Goal: Task Accomplishment & Management: Complete application form

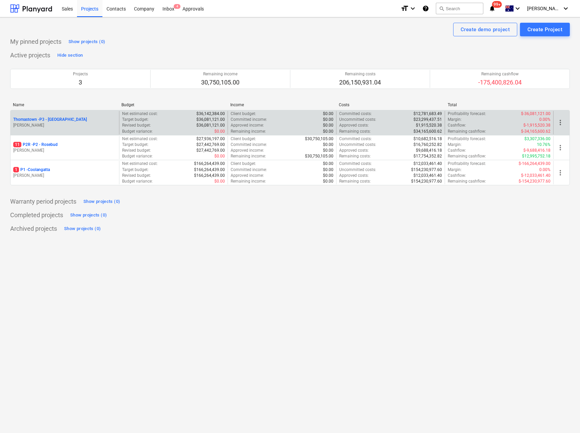
click at [42, 119] on p "Thomastown - P3 - [GEOGRAPHIC_DATA]" at bounding box center [50, 120] width 74 height 6
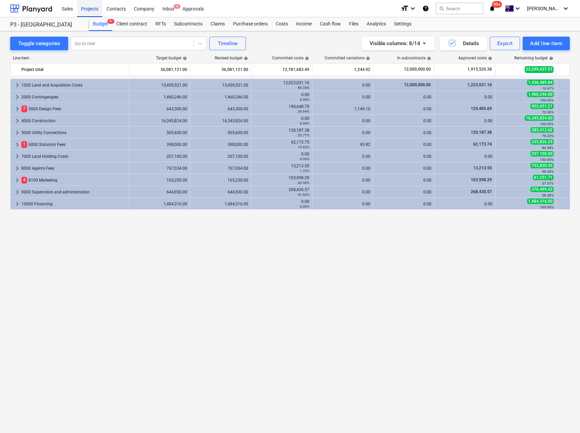
click at [89, 11] on div "Projects" at bounding box center [89, 8] width 25 height 17
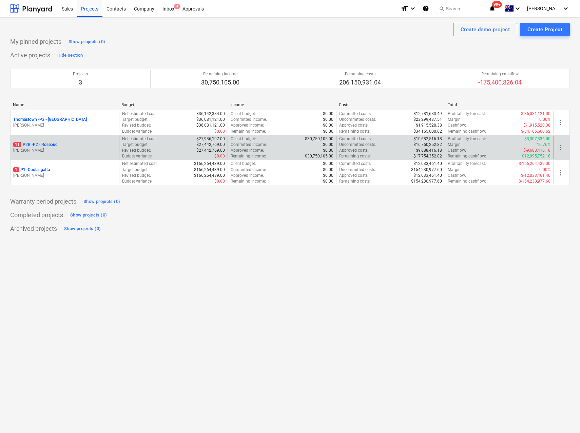
click at [54, 144] on p "11 P2R - P2 - Rosebud" at bounding box center [35, 145] width 44 height 6
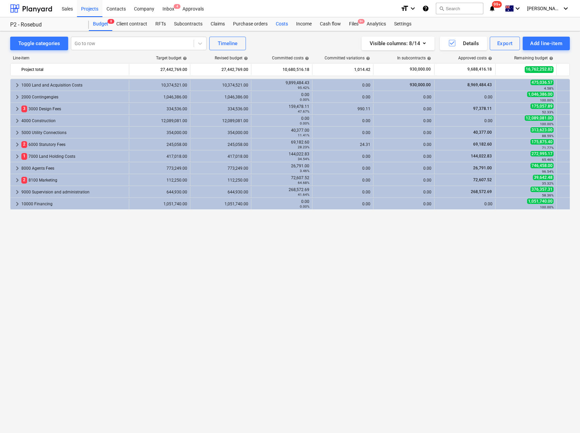
click at [281, 26] on div "Costs" at bounding box center [282, 24] width 20 height 14
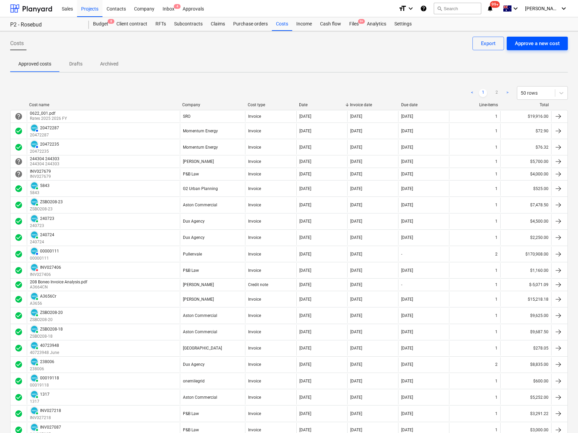
click at [531, 45] on div "Approve a new cost" at bounding box center [536, 43] width 45 height 9
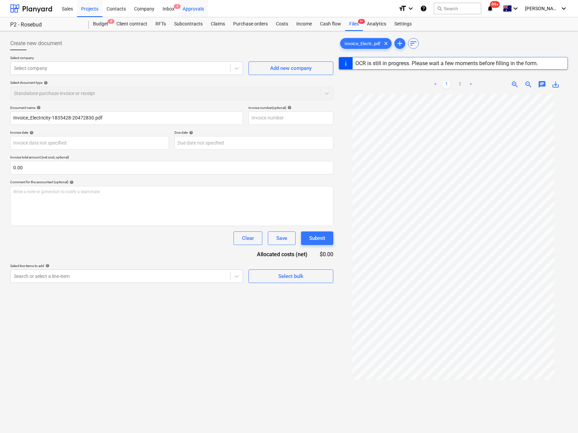
type input "20472830"
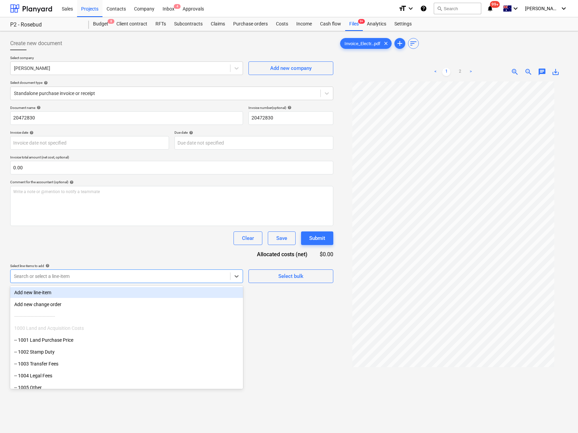
click at [34, 279] on div at bounding box center [120, 276] width 213 height 7
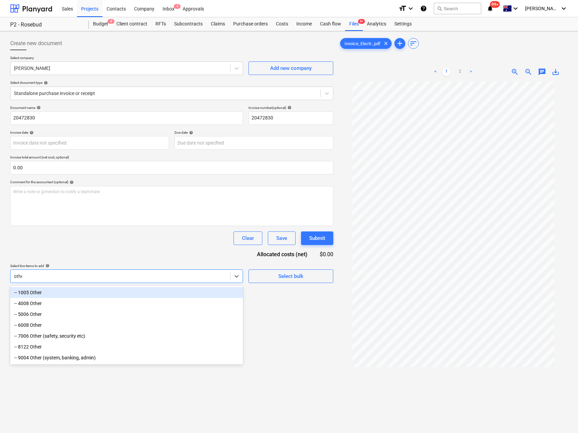
type input "other"
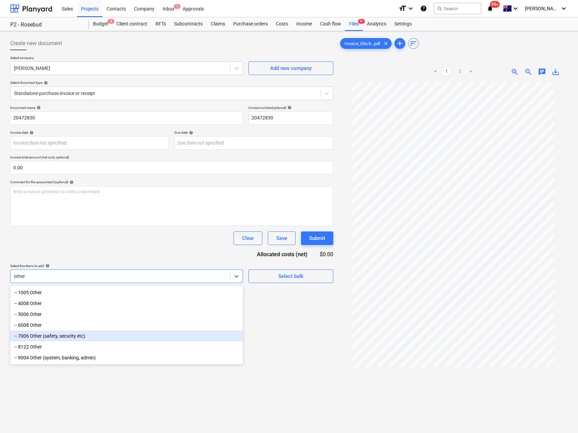
click at [107, 334] on div "-- 7006 Other (safety, security etc)" at bounding box center [126, 335] width 233 height 11
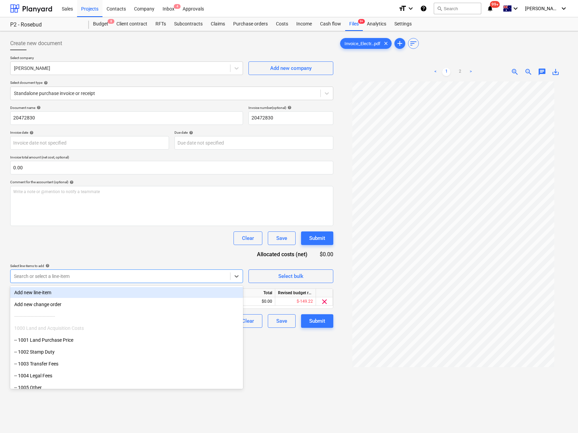
click at [144, 234] on div "Clear Save Submit" at bounding box center [171, 238] width 323 height 14
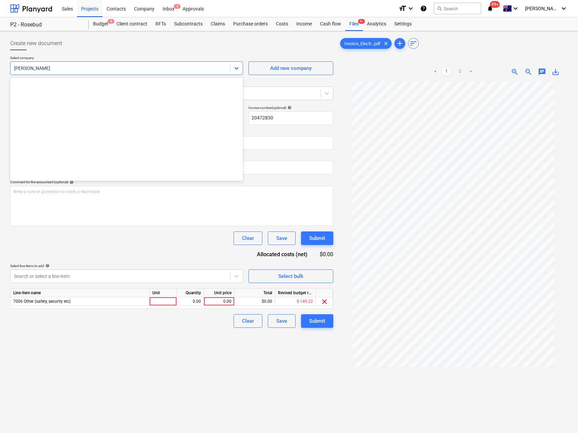
click at [61, 65] on div at bounding box center [120, 68] width 213 height 7
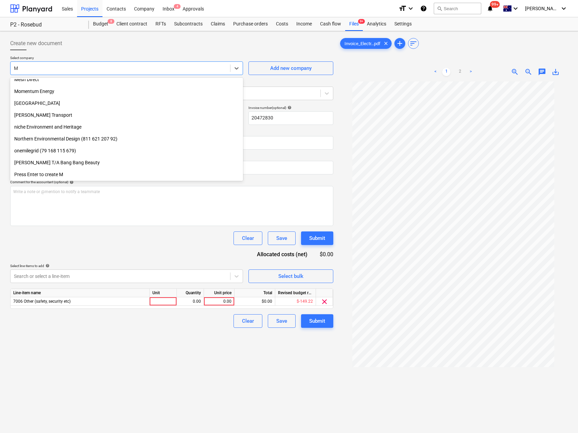
scroll to position [136, 0]
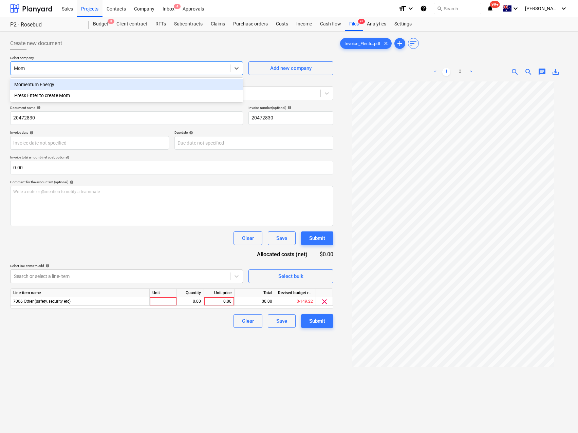
type input "Mome"
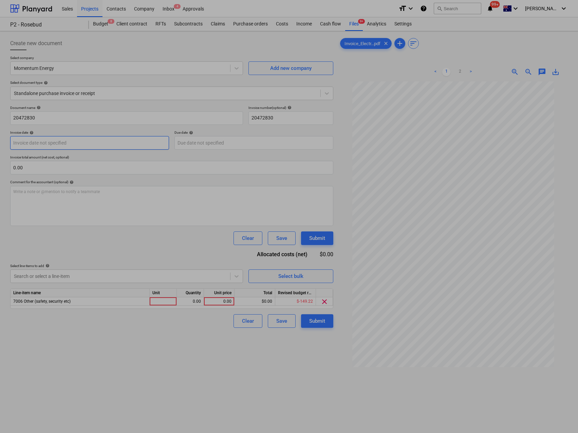
click at [119, 147] on body "Sales Projects Contacts Company Inbox 4 Approvals format_size keyboard_arrow_do…" at bounding box center [289, 216] width 578 height 433
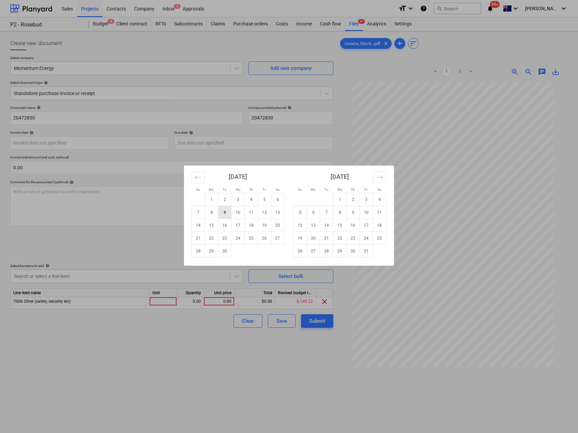
click at [229, 214] on td "9" at bounding box center [224, 212] width 13 height 13
type input "[DATE]"
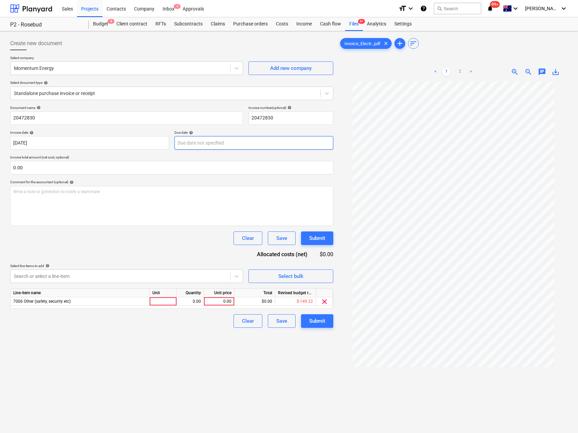
click at [232, 144] on body "Sales Projects Contacts Company Inbox 4 Approvals format_size keyboard_arrow_do…" at bounding box center [289, 216] width 578 height 433
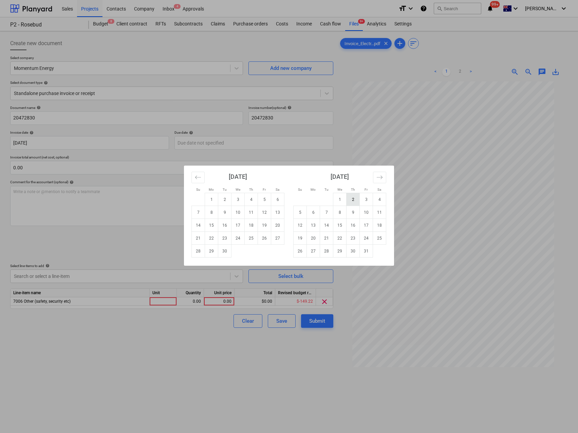
click at [353, 198] on td "2" at bounding box center [352, 199] width 13 height 13
type input "[DATE]"
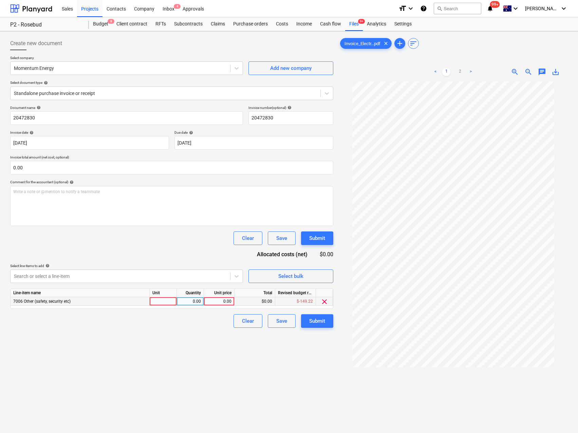
click at [162, 302] on div at bounding box center [163, 301] width 27 height 8
type input "Qty"
click at [213, 303] on div "0.00" at bounding box center [219, 301] width 25 height 8
type input "63.38"
click at [251, 350] on div "Create new document Select company Momentum Energy Add new company Select docum…" at bounding box center [171, 266] width 328 height 464
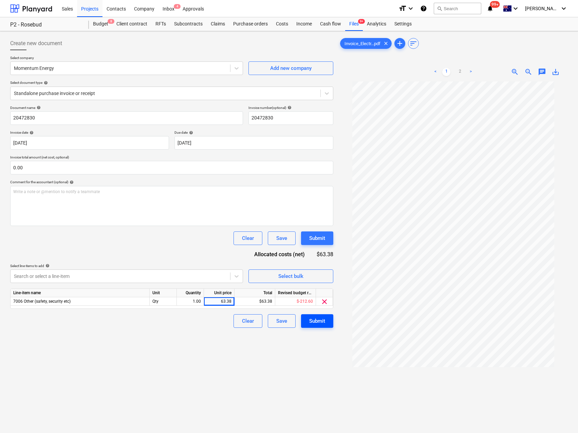
click at [311, 320] on div "Submit" at bounding box center [317, 320] width 16 height 9
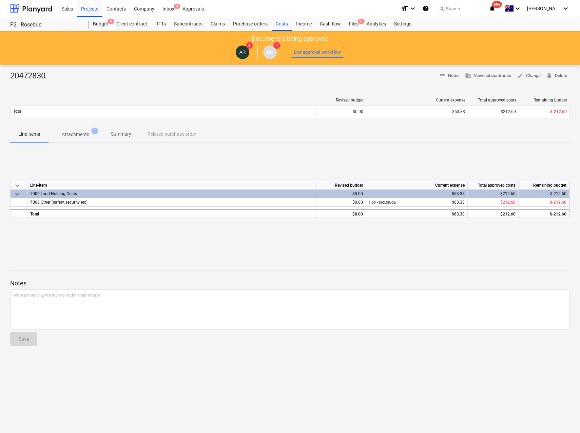
click at [87, 131] on p "Attachments" at bounding box center [75, 134] width 27 height 7
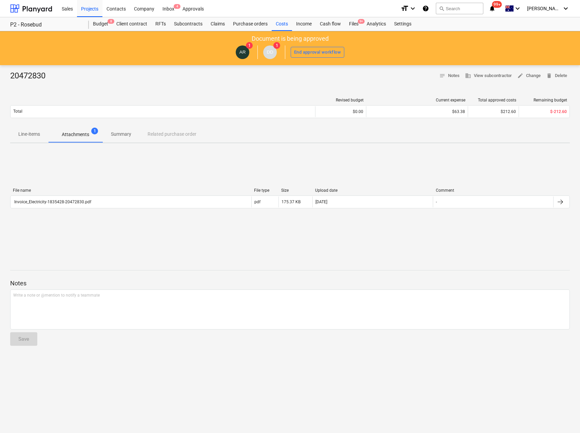
click at [124, 134] on p "Summary" at bounding box center [121, 134] width 20 height 7
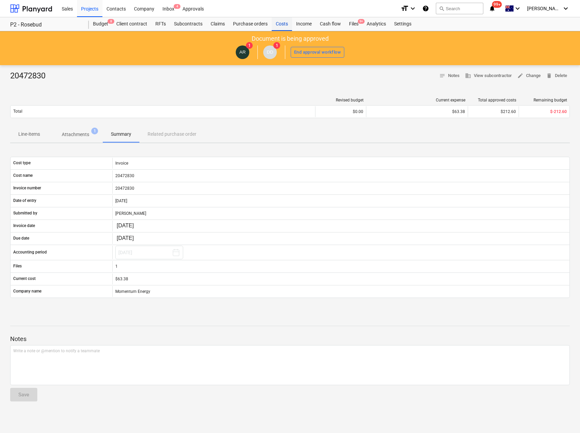
click at [285, 27] on div "Costs" at bounding box center [282, 24] width 20 height 14
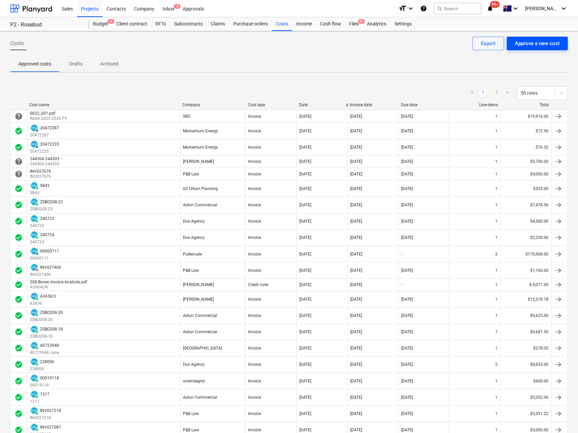
click at [528, 45] on div "Approve a new cost" at bounding box center [536, 43] width 45 height 9
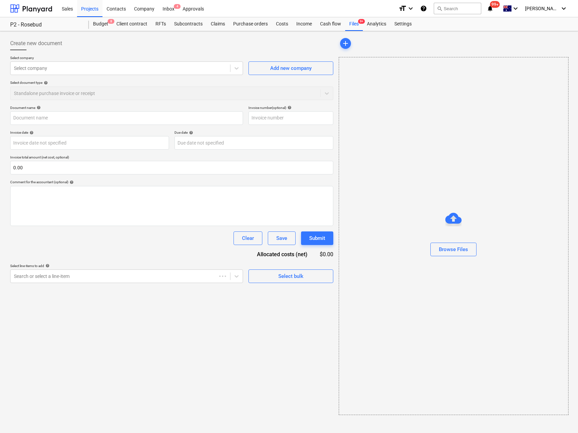
type input "0.00"
type input "Invoice_Electricity-1835426-20472504.pdf"
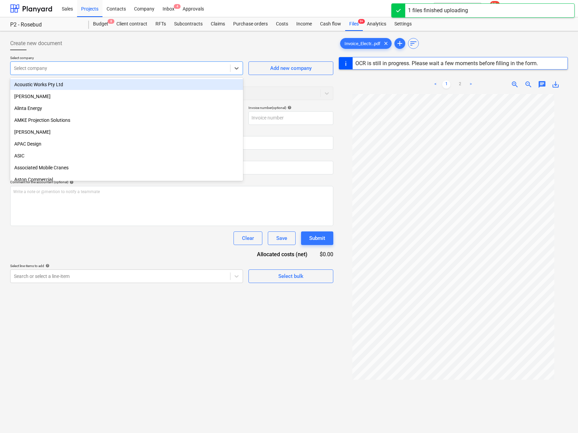
click at [98, 69] on div at bounding box center [120, 68] width 213 height 7
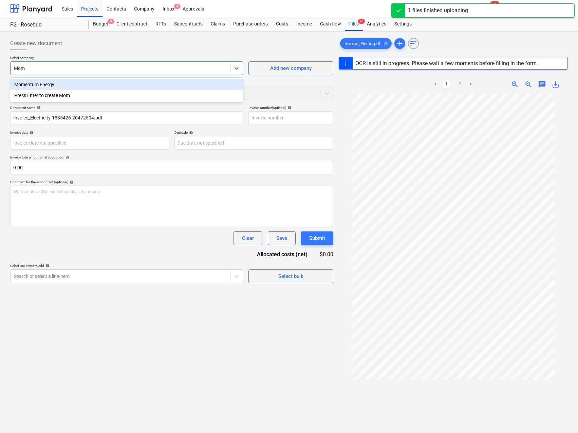
type input "Mome"
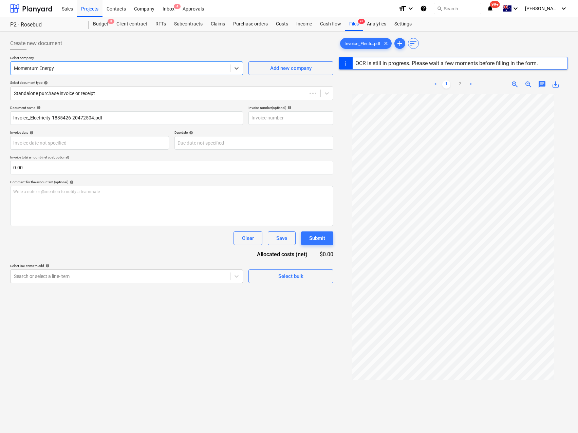
type input "20472504"
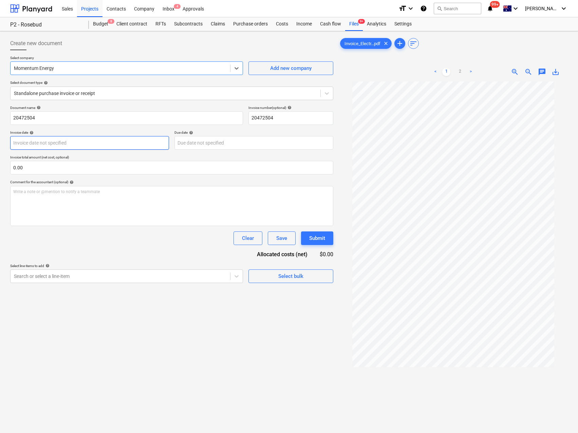
click at [63, 145] on body "Sales Projects Contacts Company Inbox 4 Approvals format_size keyboard_arrow_do…" at bounding box center [289, 216] width 578 height 433
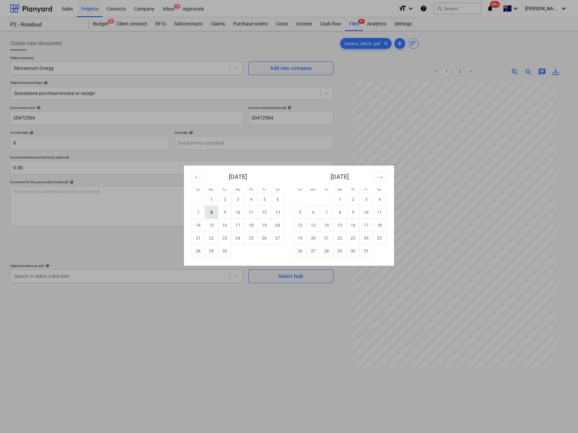
click at [212, 213] on td "8" at bounding box center [211, 212] width 13 height 13
type input "[DATE]"
click at [218, 144] on body "Sales Projects Contacts Company Inbox 4 Approvals format_size keyboard_arrow_do…" at bounding box center [289, 216] width 578 height 433
click at [339, 197] on td "1" at bounding box center [339, 199] width 13 height 13
type input "[DATE]"
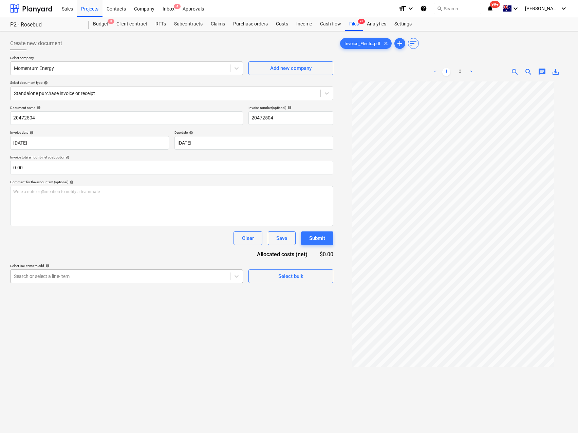
click at [58, 279] on div at bounding box center [120, 276] width 213 height 7
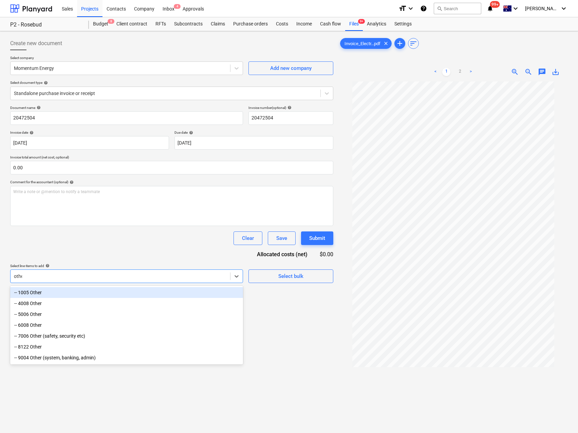
type input "other"
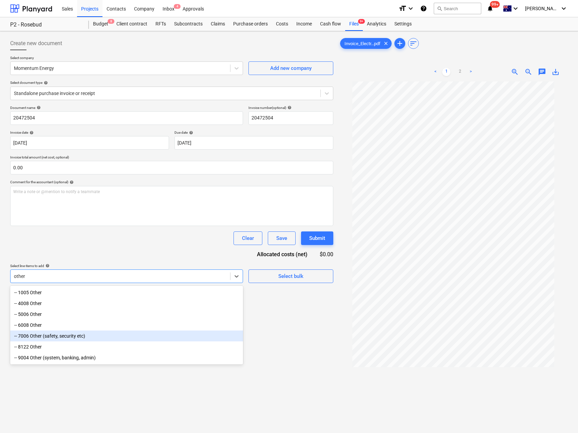
click at [77, 337] on div "-- 7006 Other (safety, security etc)" at bounding box center [126, 335] width 233 height 11
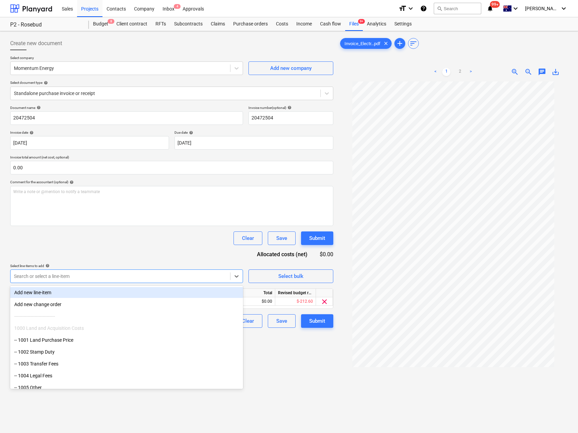
click at [186, 245] on div "Clear Save Submit" at bounding box center [171, 238] width 323 height 14
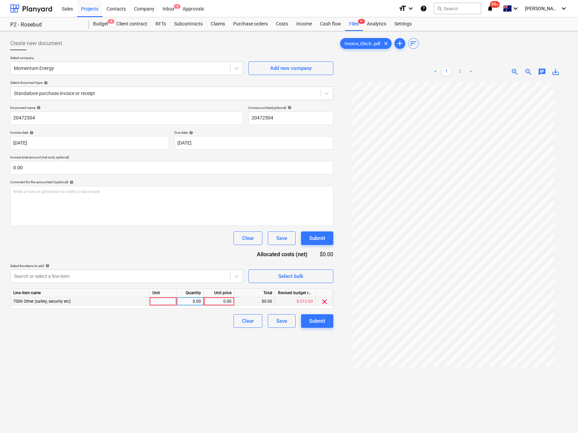
click at [159, 298] on div at bounding box center [163, 301] width 27 height 8
type input "Qty"
click at [222, 300] on div "0.00" at bounding box center [219, 301] width 25 height 8
type input "67.25"
click at [180, 345] on div "Create new document Select company Momentum Energy Add new company Select docum…" at bounding box center [171, 266] width 328 height 464
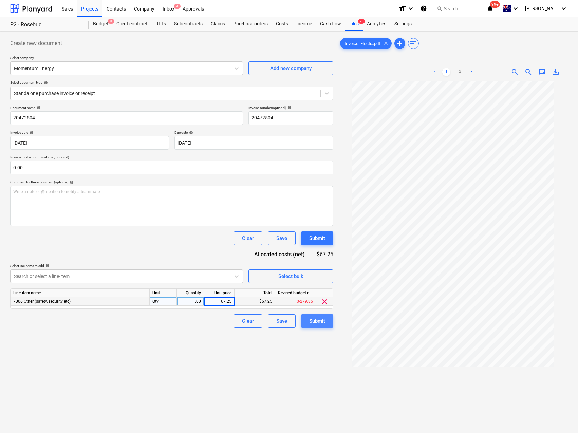
click at [316, 324] on div "Submit" at bounding box center [317, 320] width 16 height 9
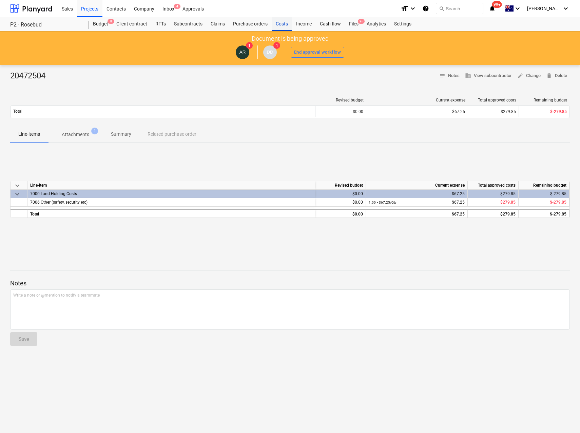
click at [285, 23] on div "Costs" at bounding box center [282, 24] width 20 height 14
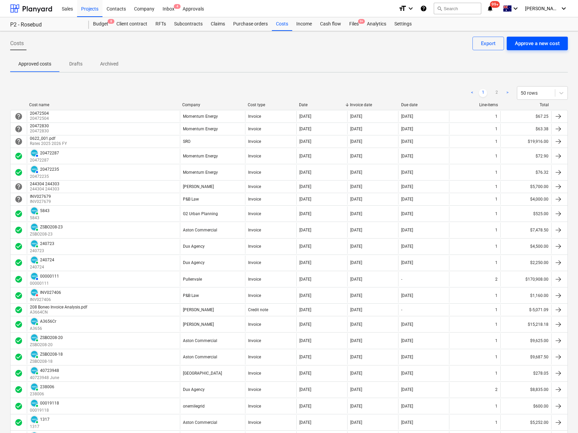
click at [525, 48] on button "Approve a new cost" at bounding box center [536, 44] width 61 height 14
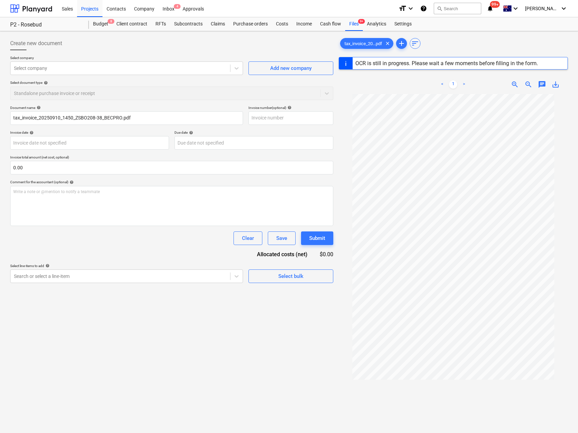
type input "ZSBO208-38"
type input "[DATE]"
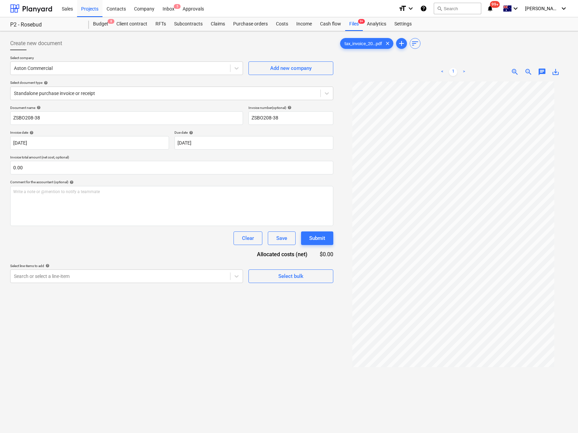
click at [173, 147] on div "Invoice date help [DATE] 10.09.2025 Press the down arrow key to interact with t…" at bounding box center [171, 139] width 323 height 19
click at [188, 144] on body "Sales Projects Contacts Company Inbox 5 Approvals format_size keyboard_arrow_do…" at bounding box center [289, 216] width 578 height 433
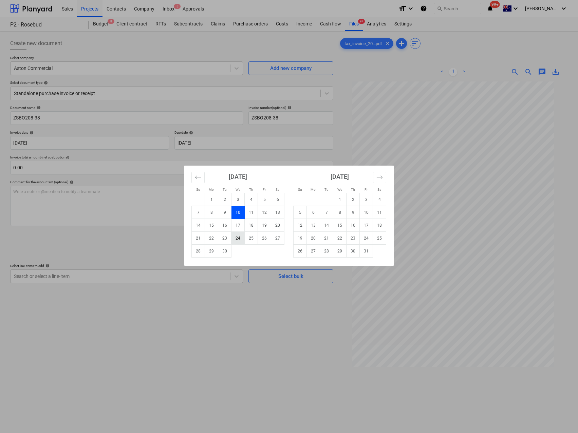
click at [238, 236] on td "24" at bounding box center [237, 238] width 13 height 13
type input "[DATE]"
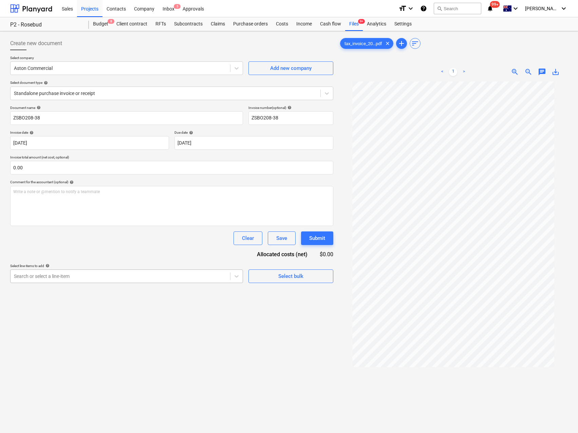
click at [77, 275] on div at bounding box center [120, 276] width 213 height 7
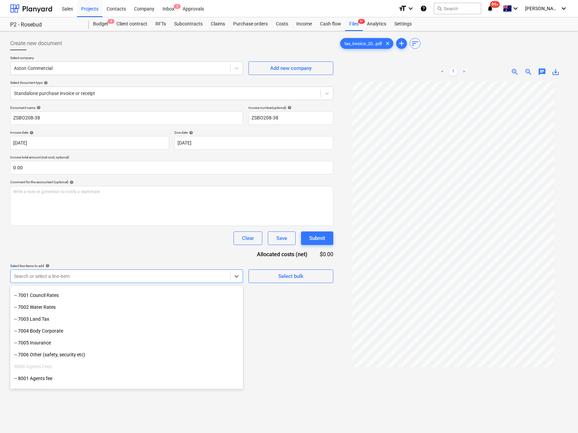
scroll to position [925, 0]
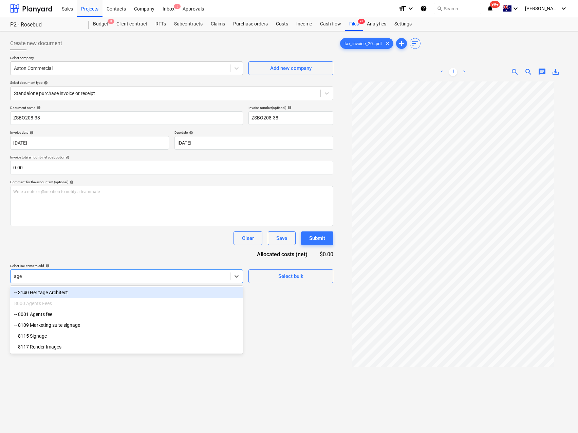
type input "agen"
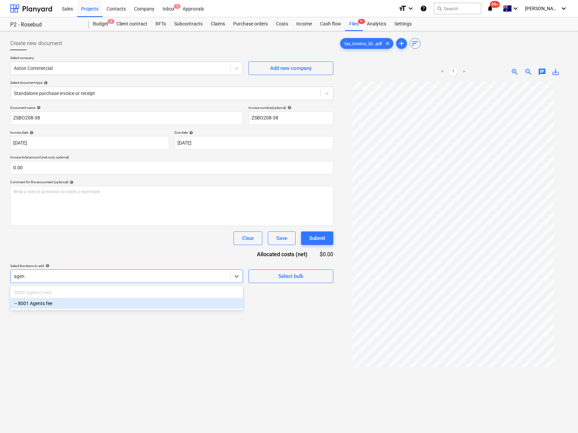
click at [56, 306] on div "-- 8001 Agents fee" at bounding box center [126, 303] width 233 height 11
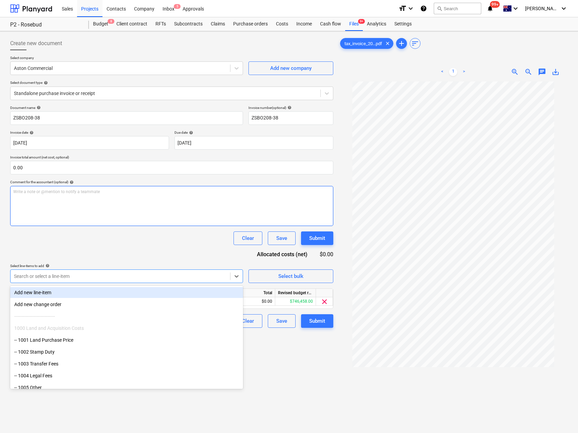
click at [45, 199] on div "Write a note or @mention to notify a teammate [PERSON_NAME]" at bounding box center [171, 206] width 323 height 40
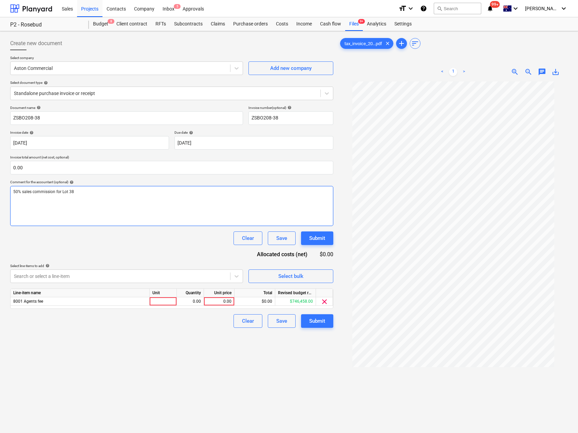
click at [98, 196] on div "50% sales commission for Lot 38" at bounding box center [171, 206] width 323 height 40
click at [171, 301] on div at bounding box center [163, 301] width 27 height 8
type input "Qty"
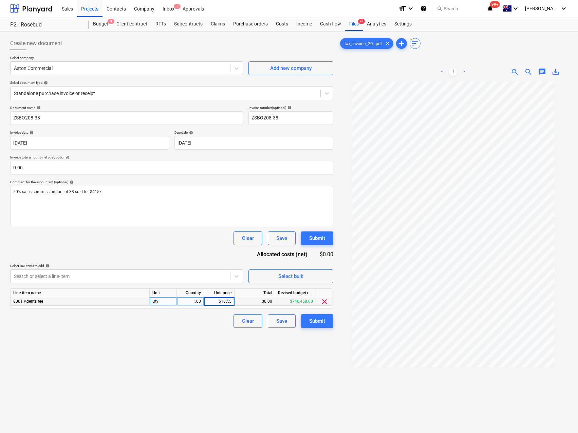
type input "5187.50"
click at [123, 257] on div "Document name help ZSBO208-38 Invoice number (optional) help ZSBO208-38 Invoice…" at bounding box center [171, 216] width 323 height 222
click at [319, 323] on div "Submit" at bounding box center [317, 320] width 16 height 9
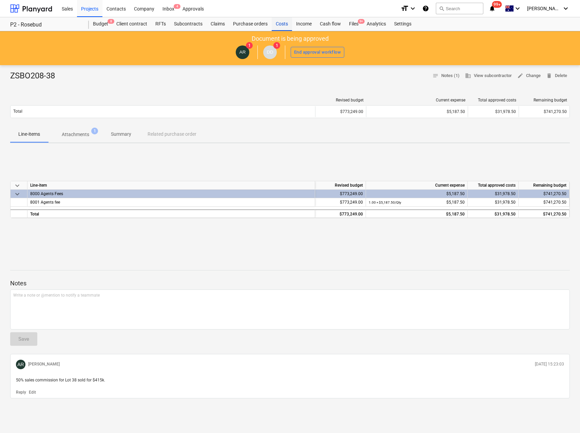
click at [282, 23] on div "Costs" at bounding box center [282, 24] width 20 height 14
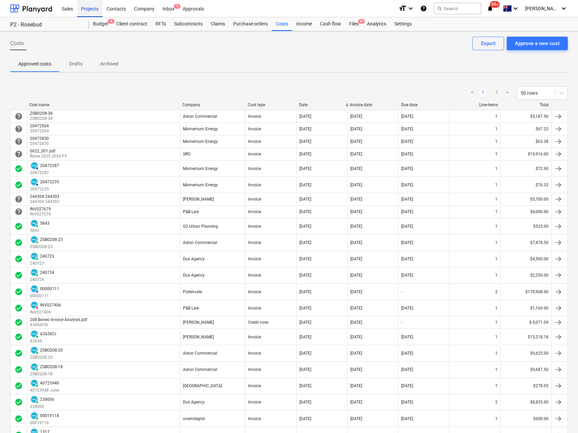
click at [93, 8] on div "Projects" at bounding box center [89, 8] width 25 height 17
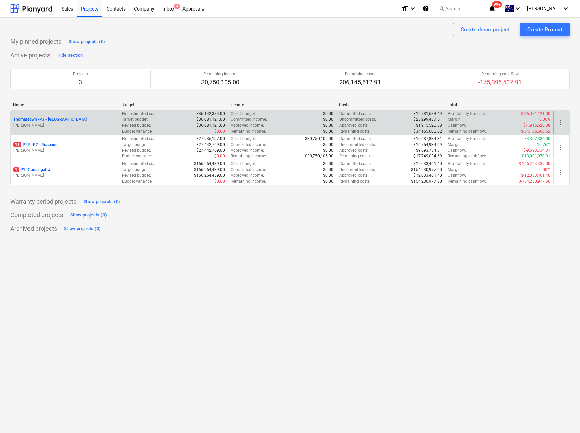
click at [56, 122] on p "Thomastown - P3 - [GEOGRAPHIC_DATA]" at bounding box center [50, 120] width 74 height 6
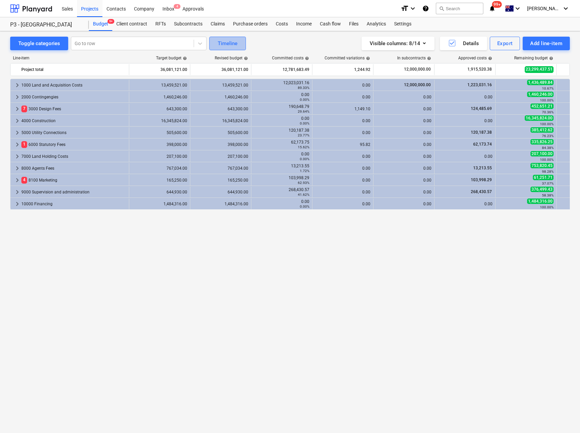
click at [228, 46] on div "Timeline" at bounding box center [228, 43] width 20 height 9
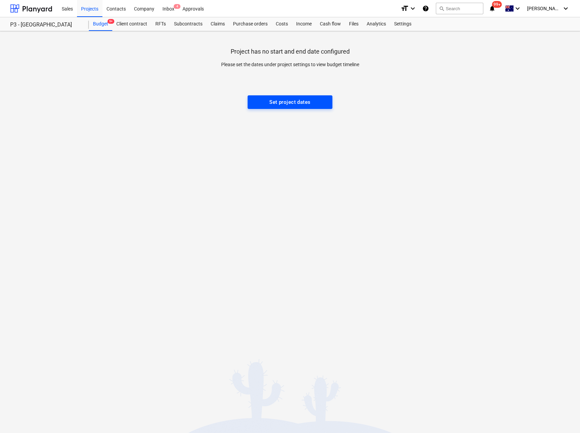
click at [271, 99] on div "Set project dates" at bounding box center [289, 102] width 41 height 9
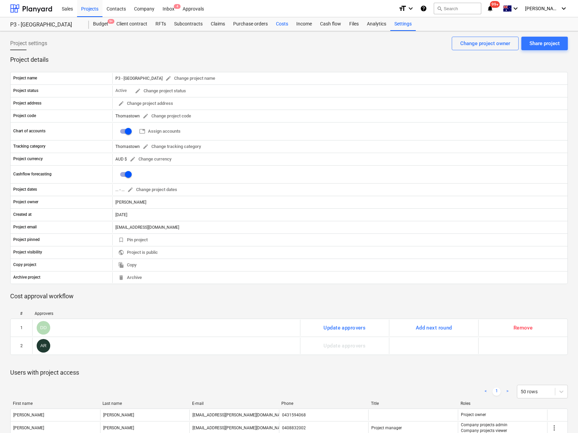
click at [286, 24] on div "Costs" at bounding box center [282, 24] width 20 height 14
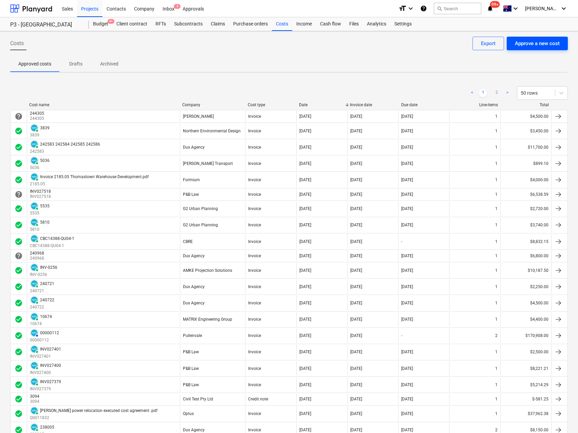
click at [543, 44] on div "Approve a new cost" at bounding box center [536, 43] width 45 height 9
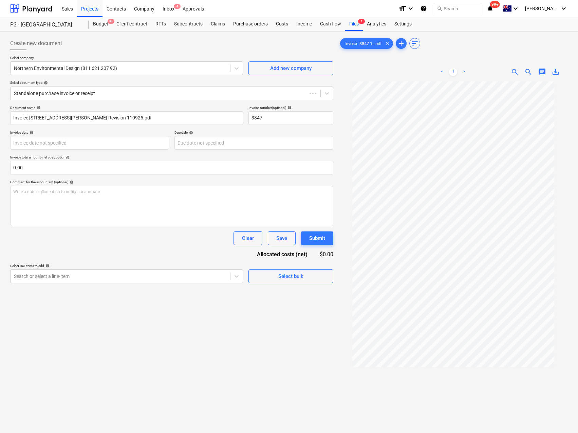
type input "3847"
click at [104, 275] on div at bounding box center [120, 276] width 213 height 7
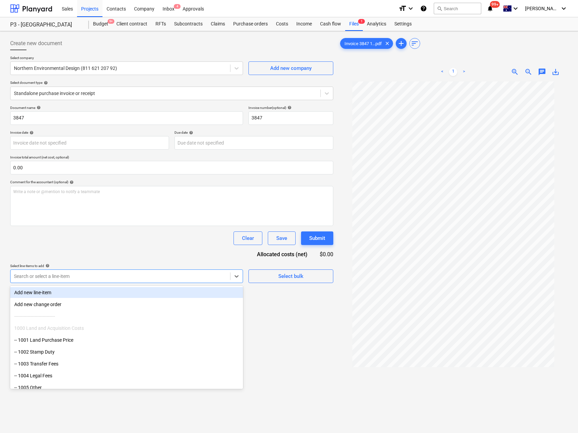
type input "n"
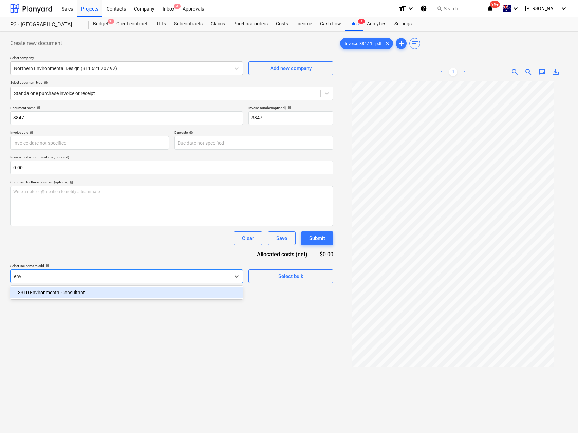
type input "envir"
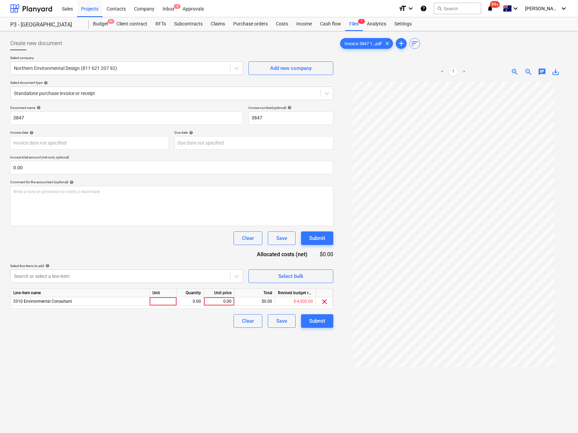
click at [123, 256] on div "Document name help 3847 Invoice number (optional) help 3847 Invoice date help P…" at bounding box center [171, 216] width 323 height 222
click at [164, 302] on div at bounding box center [163, 301] width 27 height 8
type input "Qty"
type input "495"
click at [162, 240] on div "Clear Save Submit" at bounding box center [171, 238] width 323 height 14
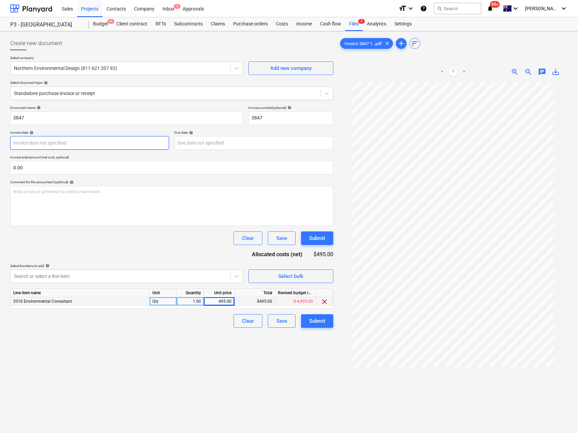
click at [73, 144] on body "Sales Projects Contacts Company Inbox 4 Approvals format_size keyboard_arrow_do…" at bounding box center [289, 216] width 578 height 433
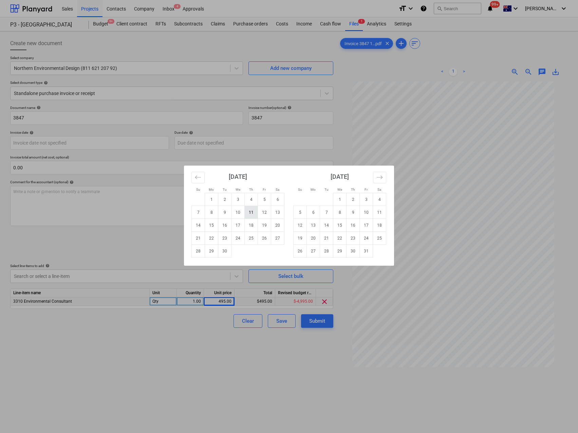
click at [256, 214] on td "11" at bounding box center [251, 212] width 13 height 13
type input "[DATE]"
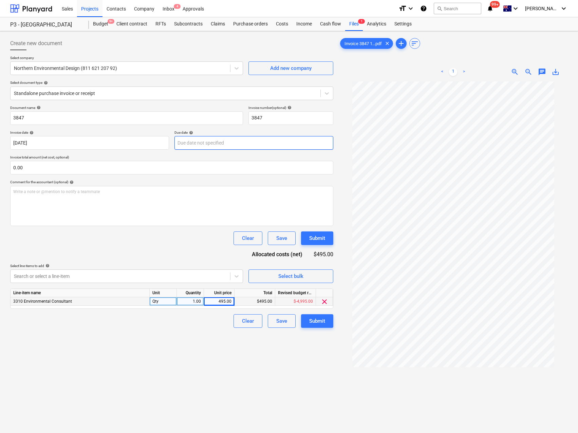
click at [196, 142] on body "Sales Projects Contacts Company Inbox 4 Approvals format_size keyboard_arrow_do…" at bounding box center [289, 216] width 578 height 433
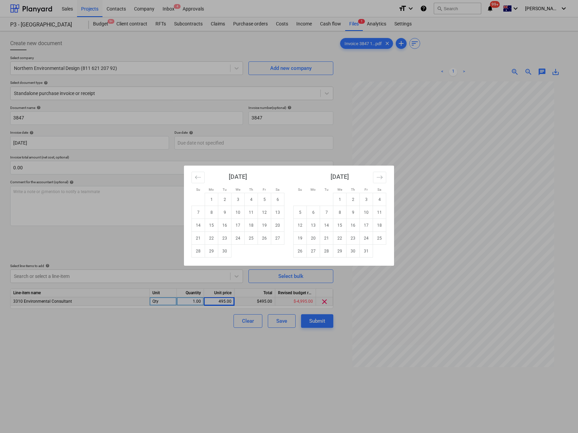
click at [493, 216] on div "Su Mo Tu We Th Fr Sa Su Mo Tu We Th Fr Sa [DATE] 1 2 3 4 5 6 7 8 9 10 11 12 13 …" at bounding box center [289, 216] width 578 height 433
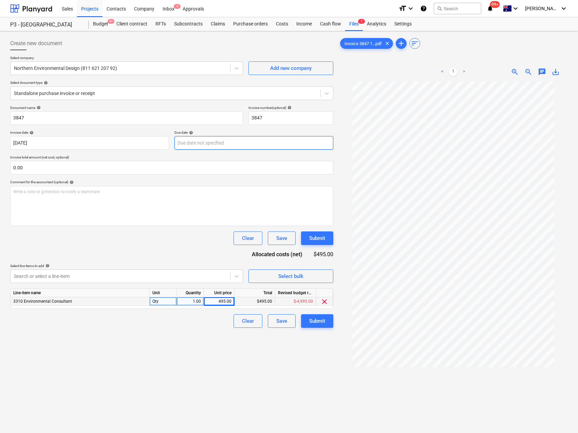
click at [223, 141] on body "Sales Projects Contacts Company Inbox 4 Approvals format_size keyboard_arrow_do…" at bounding box center [289, 216] width 578 height 433
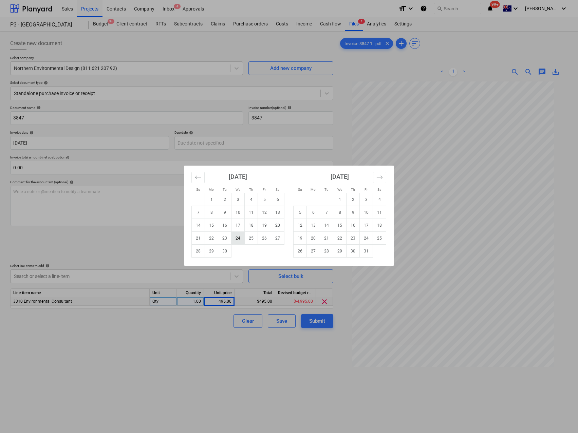
click at [238, 234] on td "24" at bounding box center [237, 238] width 13 height 13
type input "[DATE]"
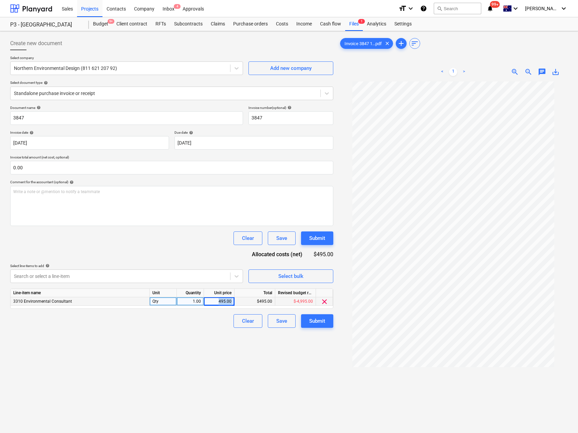
drag, startPoint x: 215, startPoint y: 300, endPoint x: 239, endPoint y: 300, distance: 23.7
click at [0, 0] on div "3310 Environmental Consultant Qty 1.00 495.00 $495.00 $-4,995.00 clear" at bounding box center [0, 0] width 0 height 0
click at [217, 302] on div "495.00" at bounding box center [219, 301] width 25 height 8
type input "450"
click at [187, 323] on div "Clear Save Submit" at bounding box center [171, 321] width 323 height 14
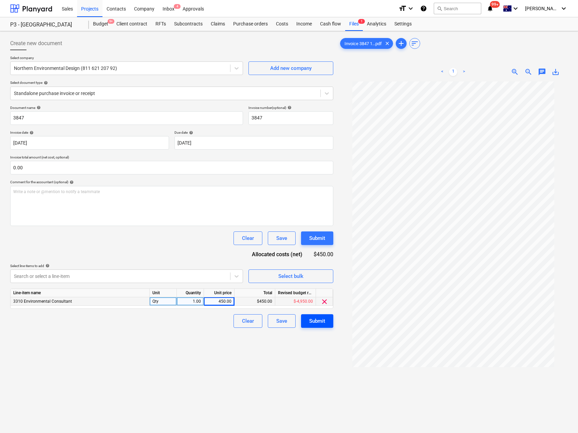
click at [316, 324] on div "Submit" at bounding box center [317, 320] width 16 height 9
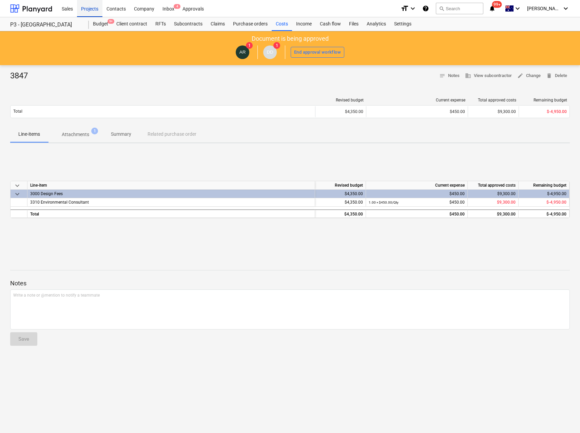
click at [97, 9] on div "Projects" at bounding box center [89, 8] width 25 height 17
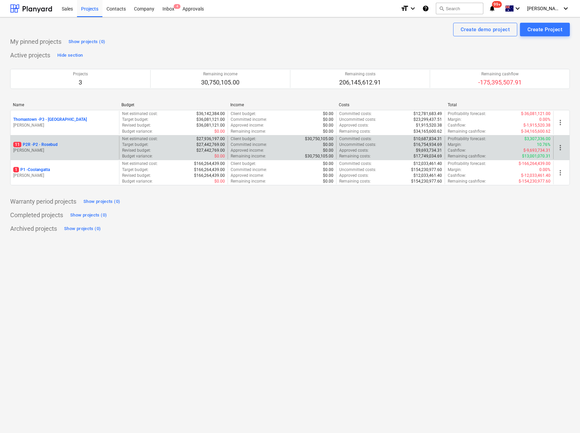
click at [49, 144] on p "11 P2R - P2 - Rosebud" at bounding box center [35, 145] width 44 height 6
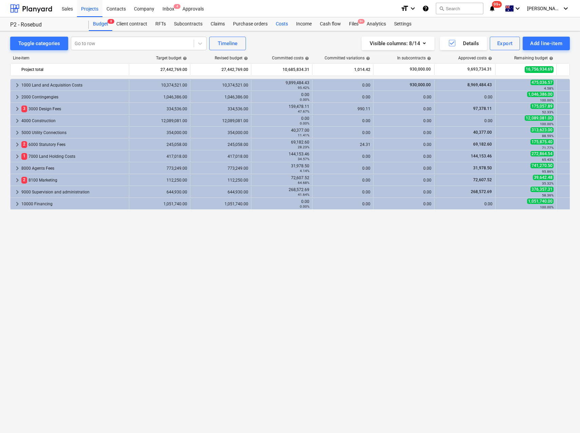
click at [281, 25] on div "Costs" at bounding box center [282, 24] width 20 height 14
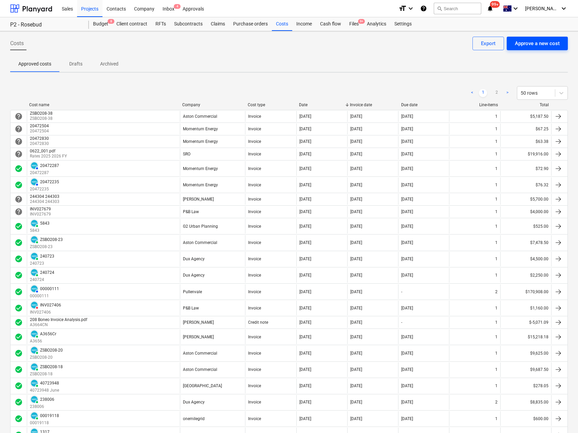
click at [524, 44] on div "Approve a new cost" at bounding box center [536, 43] width 45 height 9
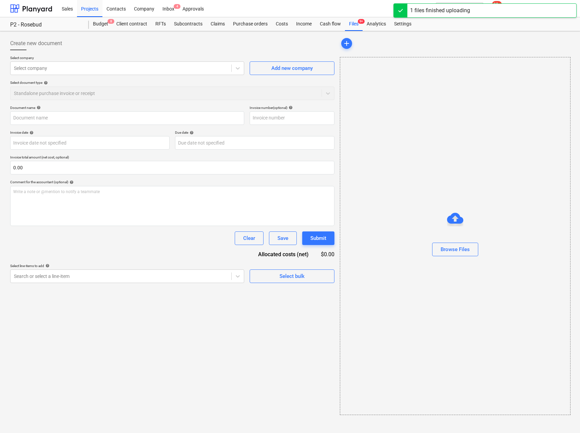
type input "Invoice_Electricity-1835425-20492024.pdf"
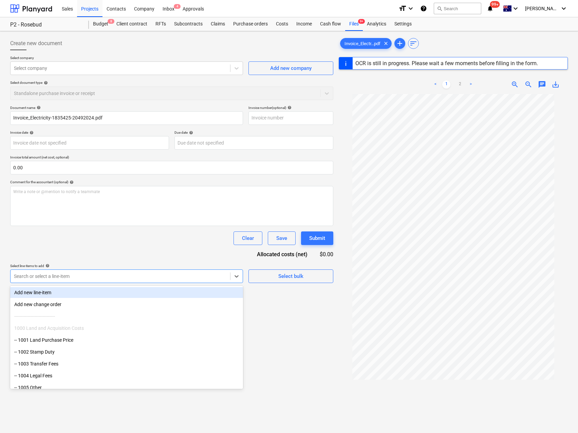
click at [72, 278] on div at bounding box center [120, 276] width 213 height 7
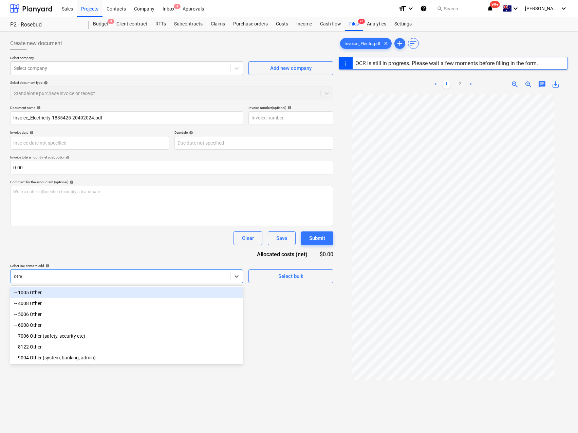
type input "other"
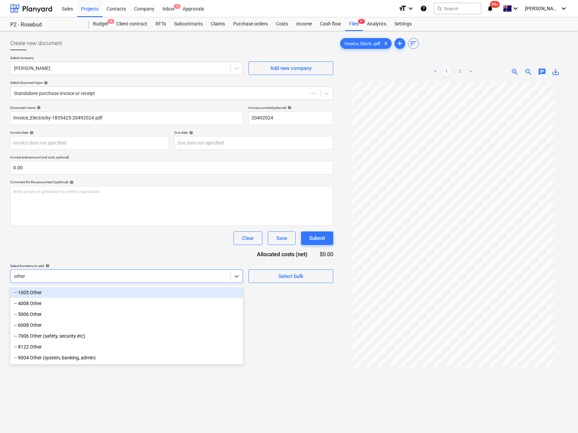
type input "20492024"
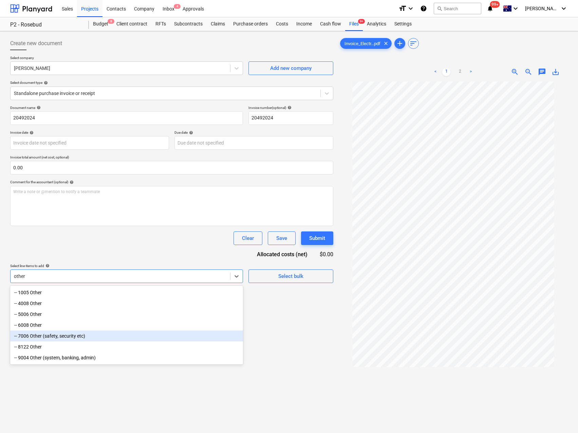
click at [69, 339] on div "-- 7006 Other (safety, security etc)" at bounding box center [126, 335] width 233 height 11
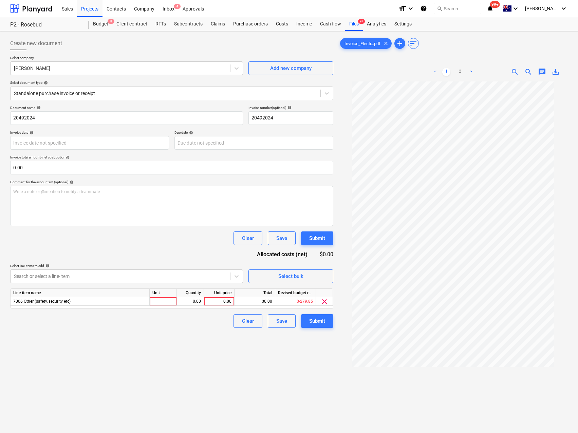
click at [286, 351] on div "Create new document Select company [PERSON_NAME] Add new company Select documen…" at bounding box center [171, 266] width 328 height 464
click at [156, 301] on div at bounding box center [163, 301] width 27 height 8
type input "Qty"
click at [226, 300] on div "0.00" at bounding box center [219, 301] width 25 height 8
type input "64.53"
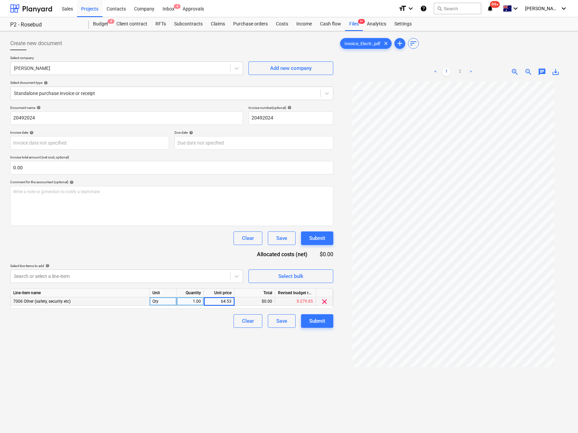
click at [221, 348] on div "Create new document Select company [PERSON_NAME] Add new company Select documen…" at bounding box center [171, 266] width 328 height 464
click at [53, 79] on div "Select company [PERSON_NAME] Add new company Select document type help Standalo…" at bounding box center [171, 81] width 323 height 50
click at [48, 69] on div at bounding box center [120, 68] width 213 height 7
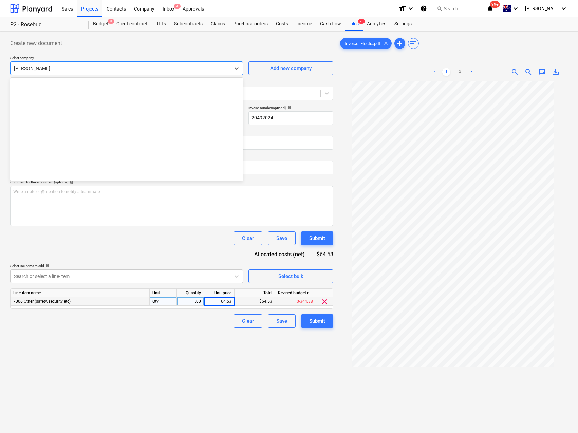
scroll to position [297, 0]
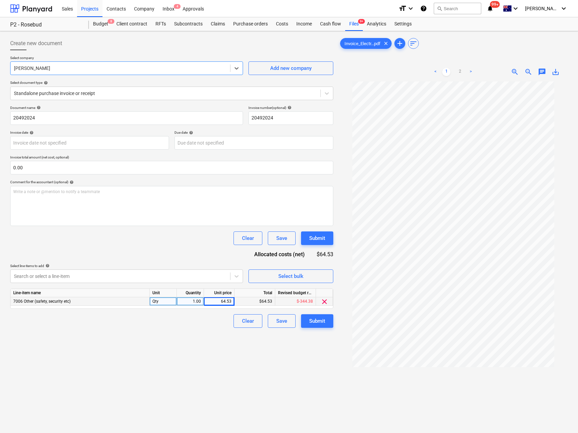
drag, startPoint x: 54, startPoint y: 68, endPoint x: 9, endPoint y: 63, distance: 44.8
click at [9, 63] on div "Create new document Select company Select is focused ,type to refine list, pres…" at bounding box center [171, 266] width 328 height 464
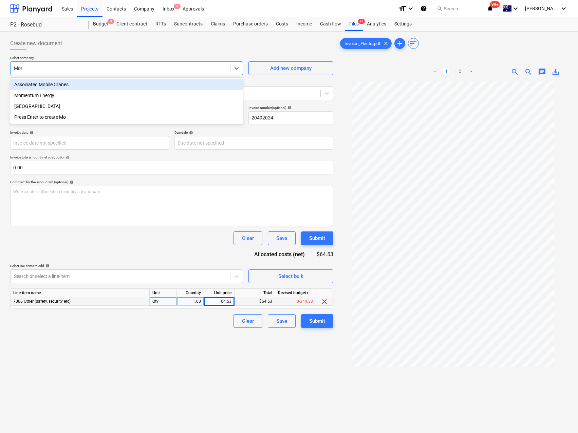
type input "Mome"
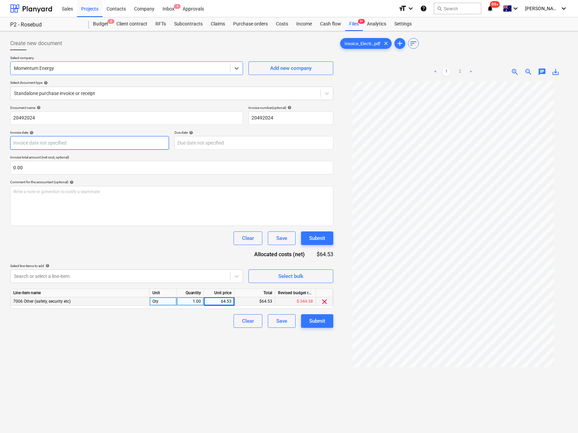
click at [57, 146] on body "Sales Projects Contacts Company Inbox 4 Approvals format_size keyboard_arrow_do…" at bounding box center [289, 216] width 578 height 433
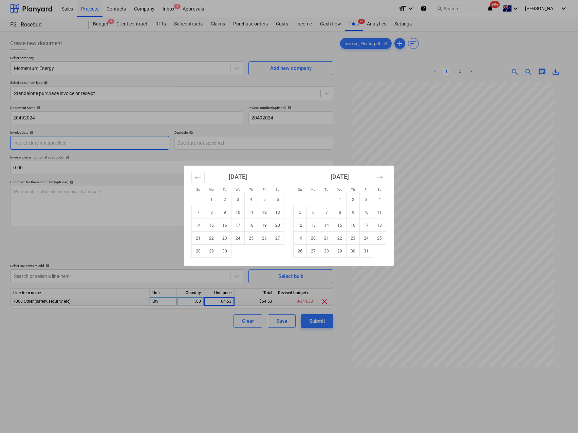
type input "6"
click at [252, 214] on td "11" at bounding box center [251, 212] width 13 height 13
type input "[DATE]"
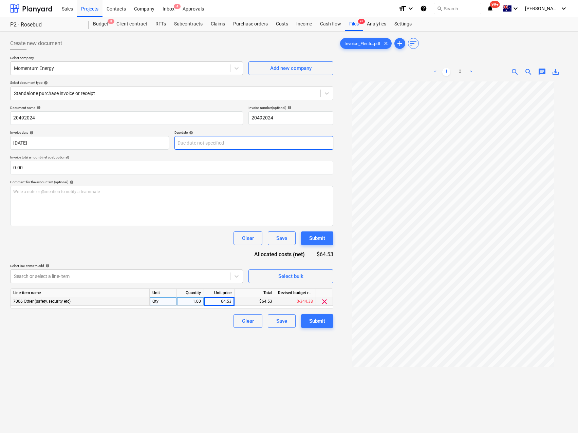
click at [221, 147] on body "Sales Projects Contacts Company Inbox 4 Approvals format_size keyboard_arrow_do…" at bounding box center [289, 216] width 578 height 433
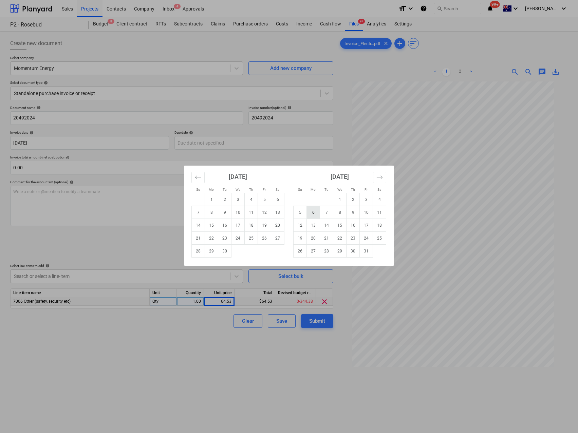
click at [311, 212] on td "6" at bounding box center [313, 212] width 13 height 13
type input "[DATE]"
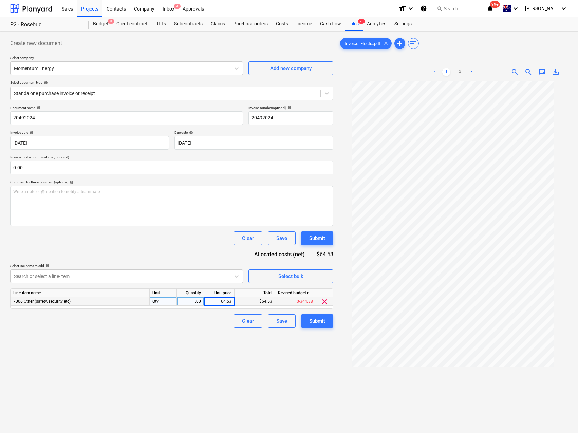
click at [148, 340] on div "Create new document Select company Momentum Energy Add new company Select docum…" at bounding box center [171, 266] width 328 height 464
click at [315, 325] on div "Submit" at bounding box center [317, 320] width 16 height 9
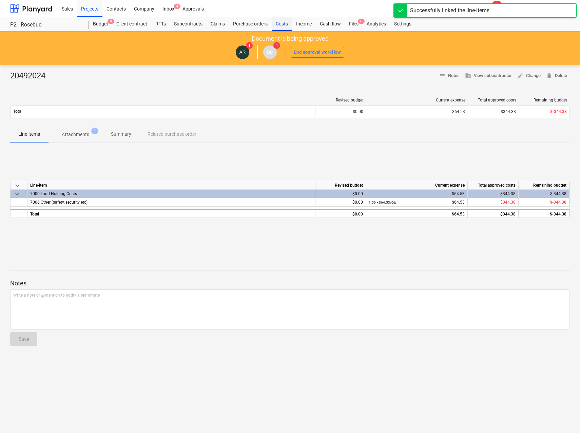
click at [282, 24] on div "Costs" at bounding box center [282, 24] width 20 height 14
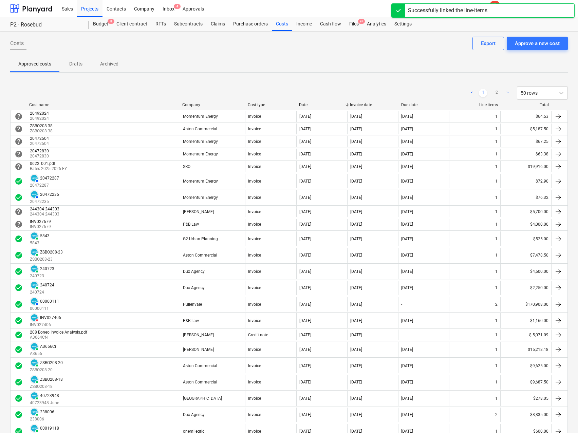
click at [535, 51] on div "Costs Approve a new cost Export" at bounding box center [288, 46] width 557 height 19
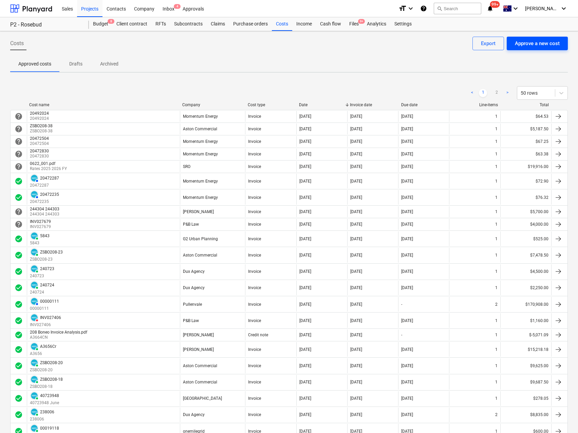
click at [538, 44] on div "Approve a new cost" at bounding box center [536, 43] width 45 height 9
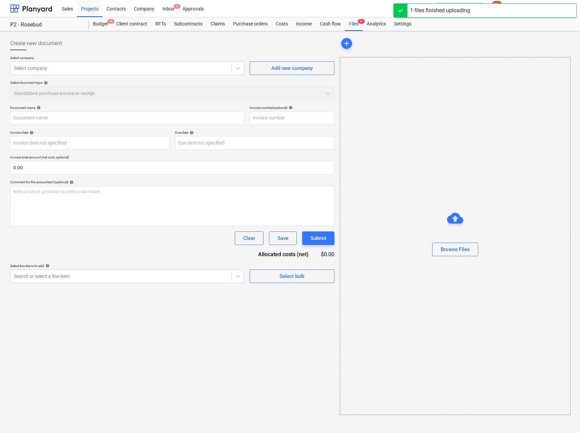
type input "Invoice_Electricity-1835430-20492038.pdf"
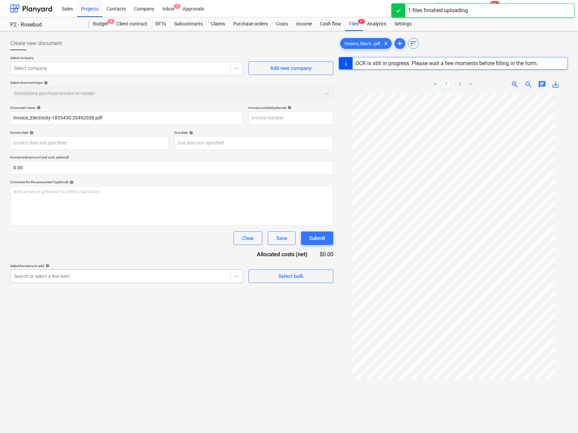
click at [104, 274] on div at bounding box center [120, 276] width 213 height 7
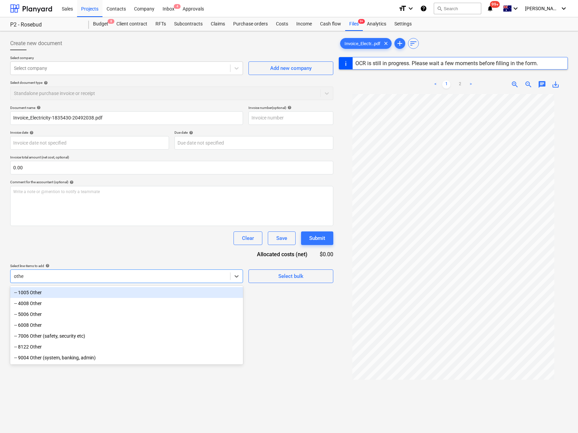
type input "other"
type input "20492038"
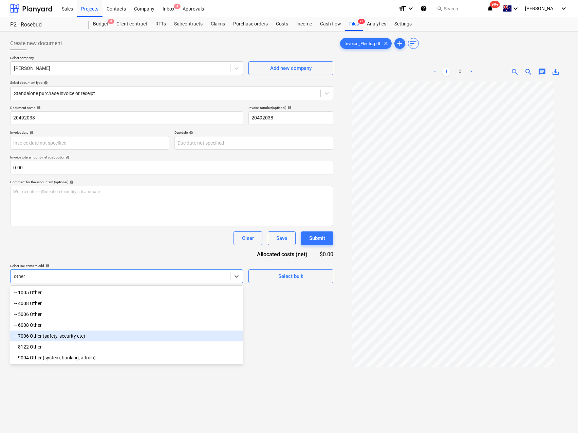
click at [80, 337] on div "-- 7006 Other (safety, security etc)" at bounding box center [126, 335] width 233 height 11
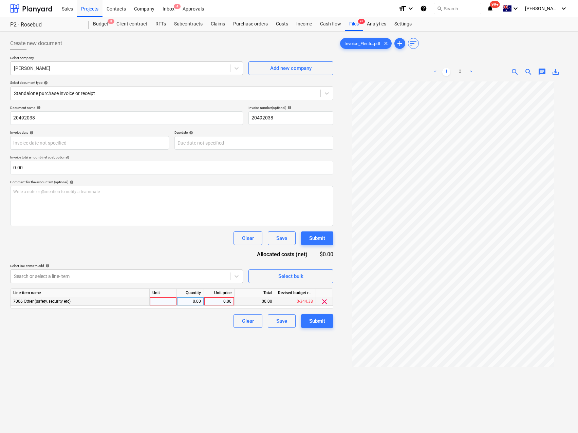
click at [260, 299] on div "$0.00" at bounding box center [254, 301] width 41 height 8
click at [163, 298] on div at bounding box center [163, 301] width 27 height 8
type input "Qty"
click at [219, 298] on div "0.00" at bounding box center [219, 301] width 25 height 8
type input "84.83"
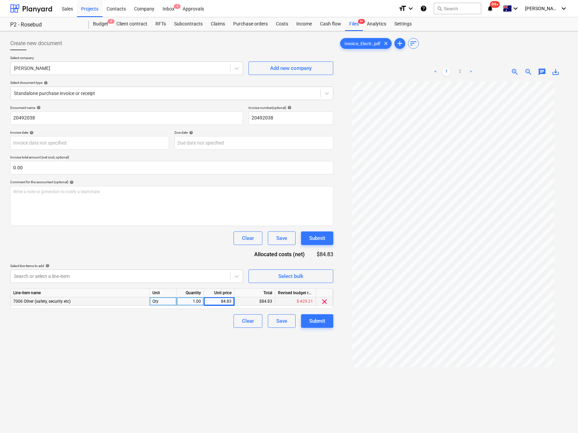
click at [202, 348] on div "Create new document Select company [PERSON_NAME] Add new company Select documen…" at bounding box center [171, 266] width 328 height 464
click at [49, 141] on body "Sales Projects Contacts Company Inbox 4 Approvals format_size keyboard_arrow_do…" at bounding box center [289, 216] width 578 height 433
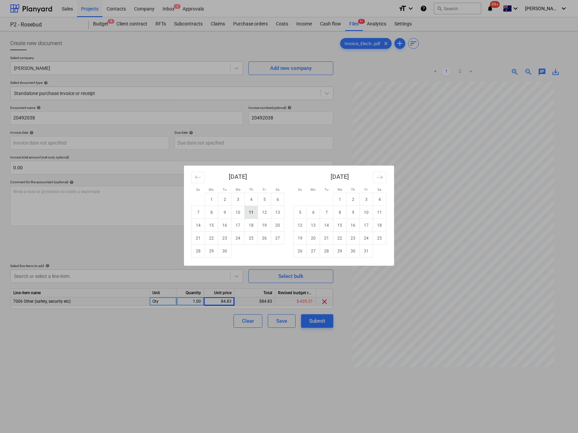
click at [253, 214] on td "11" at bounding box center [251, 212] width 13 height 13
type input "[DATE]"
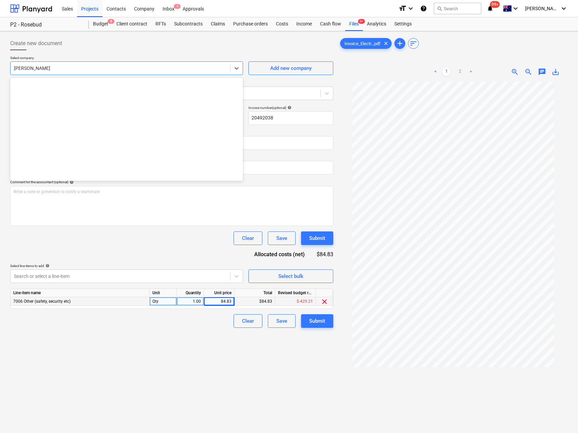
click at [75, 69] on div at bounding box center [120, 68] width 213 height 7
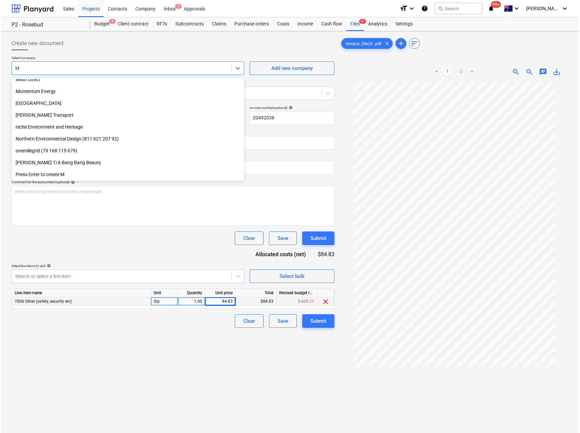
scroll to position [136, 0]
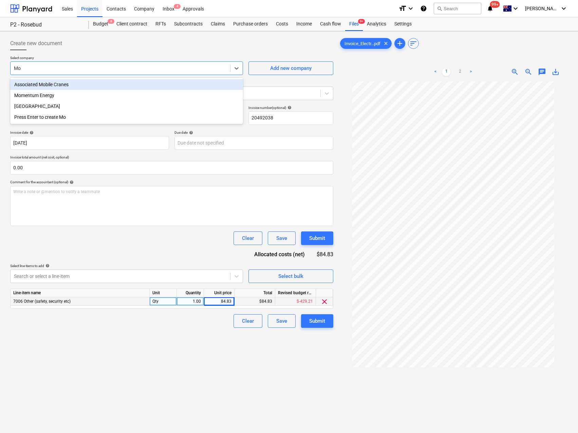
type input "Mom"
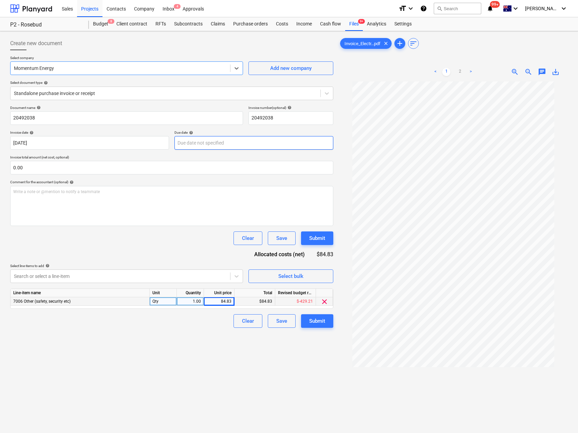
click at [198, 142] on body "Sales Projects Contacts Company Inbox 4 Approvals format_size keyboard_arrow_do…" at bounding box center [289, 216] width 578 height 433
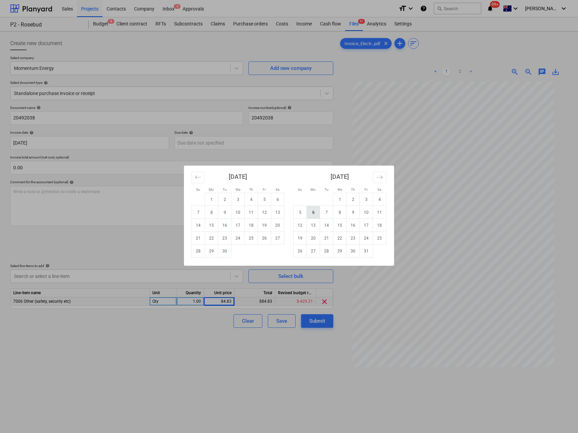
click at [317, 212] on td "6" at bounding box center [313, 212] width 13 height 13
type input "[DATE]"
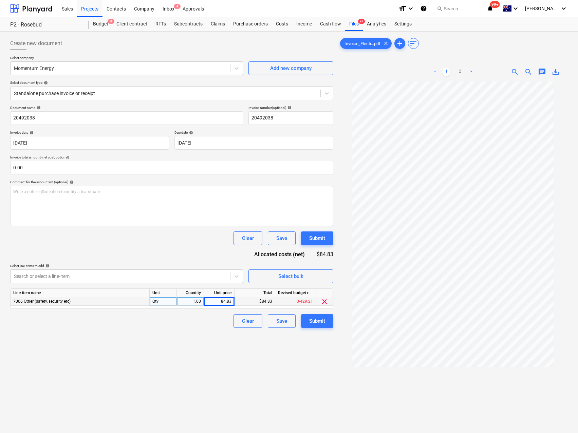
click at [115, 326] on div "Clear Save Submit" at bounding box center [171, 321] width 323 height 14
click at [326, 321] on button "Submit" at bounding box center [317, 321] width 32 height 14
